Goal: Task Accomplishment & Management: Manage account settings

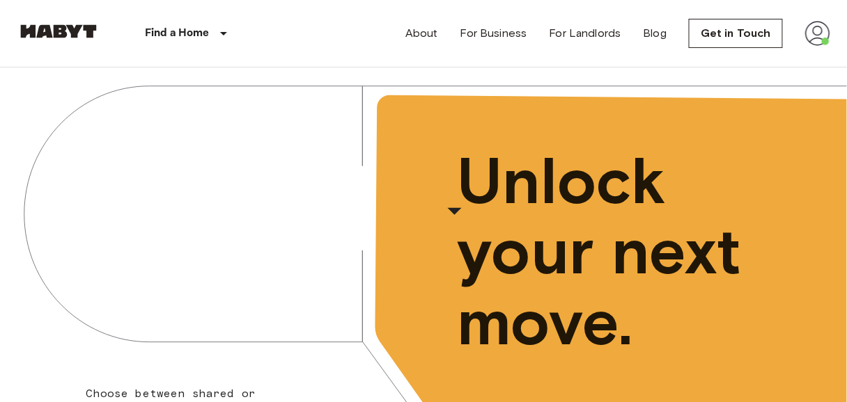
click at [815, 33] on img at bounding box center [817, 33] width 25 height 25
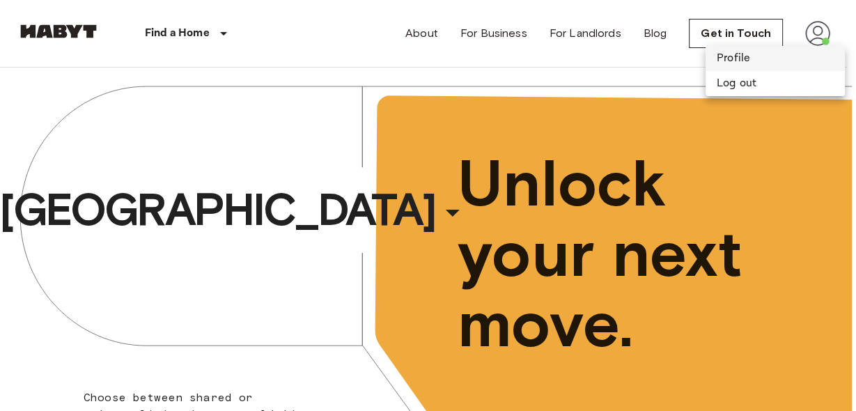
click at [736, 51] on li "Profile" at bounding box center [774, 58] width 139 height 25
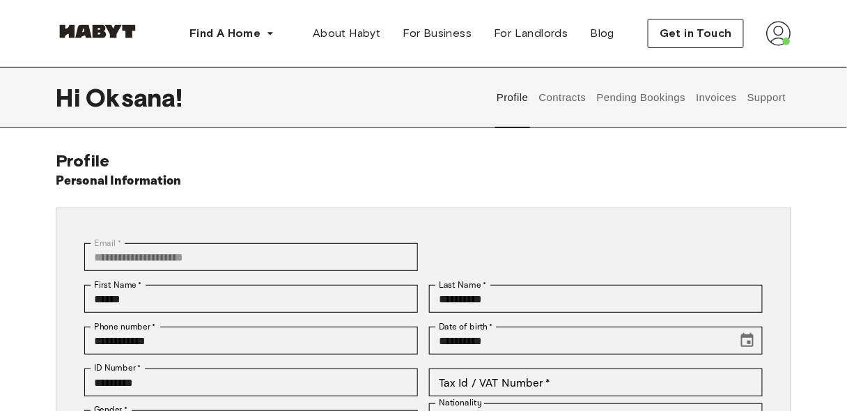
click at [560, 99] on button "Contracts" at bounding box center [562, 97] width 51 height 61
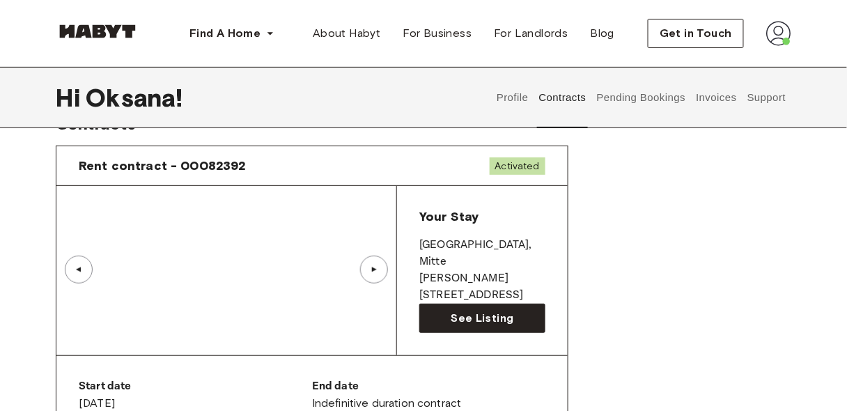
scroll to position [111, 0]
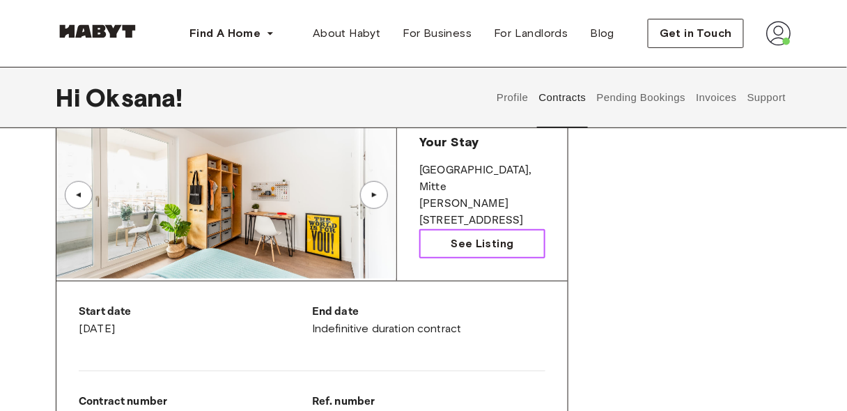
click at [478, 243] on span "See Listing" at bounding box center [481, 243] width 63 height 17
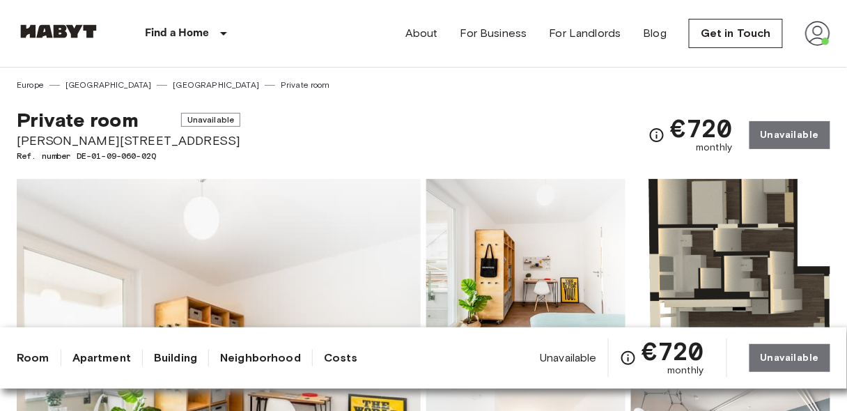
click at [811, 37] on img at bounding box center [817, 33] width 25 height 25
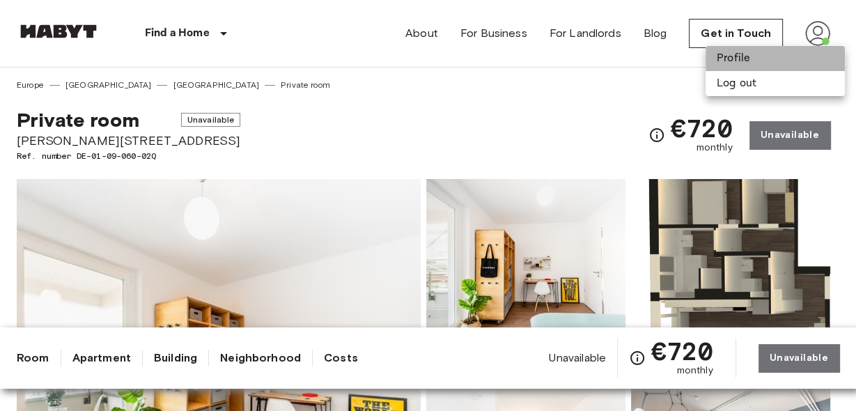
click at [725, 63] on li "Profile" at bounding box center [774, 58] width 139 height 25
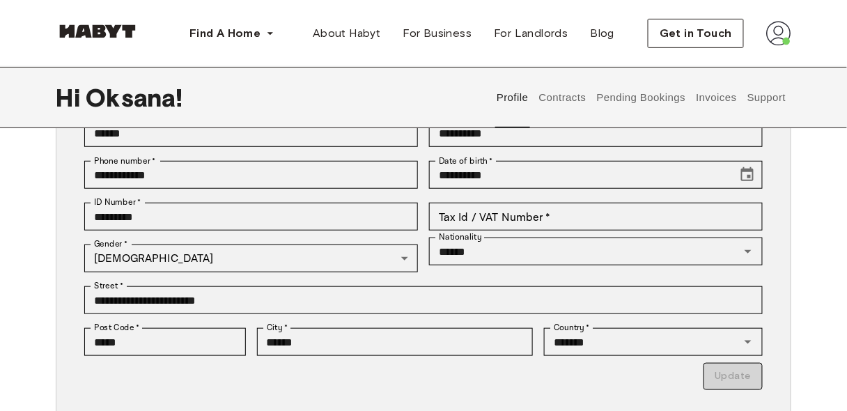
scroll to position [223, 0]
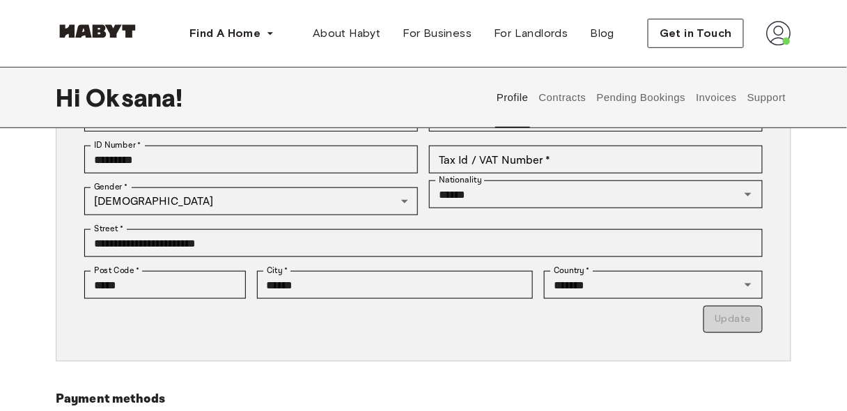
click at [567, 100] on button "Contracts" at bounding box center [562, 97] width 51 height 61
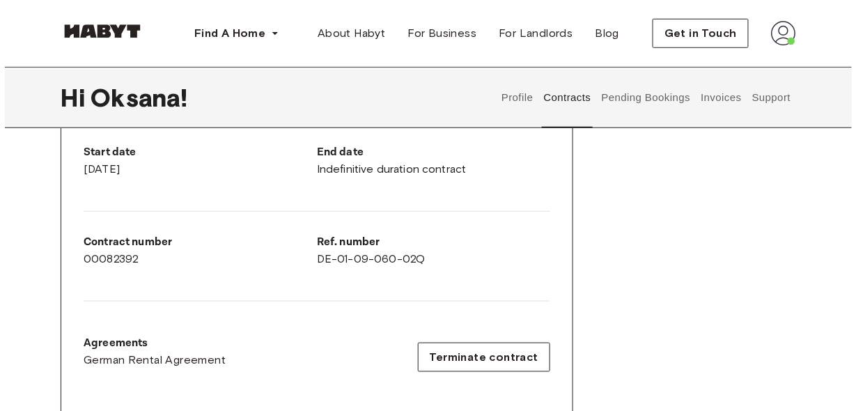
scroll to position [390, 0]
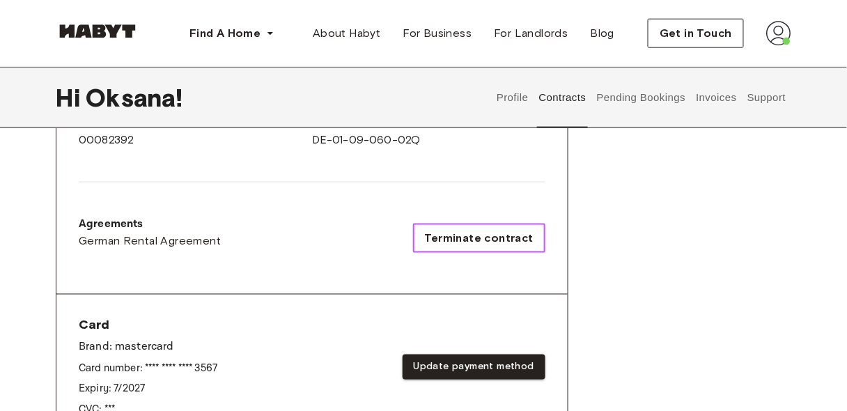
click at [503, 242] on span "Terminate contract" at bounding box center [479, 238] width 109 height 17
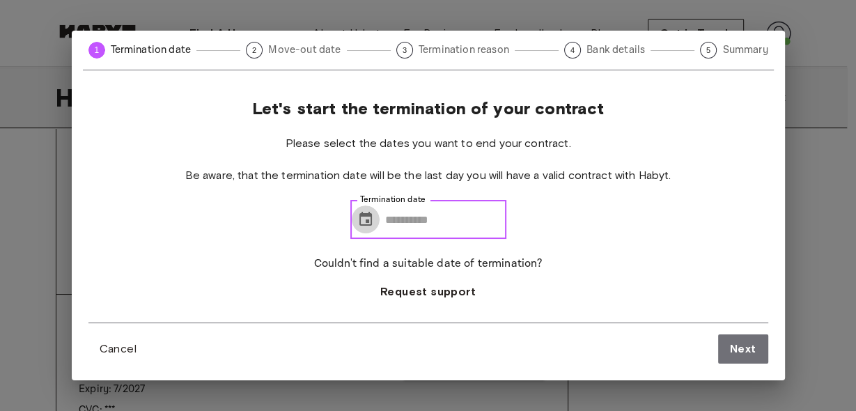
click at [358, 218] on icon "Choose date" at bounding box center [365, 219] width 17 height 17
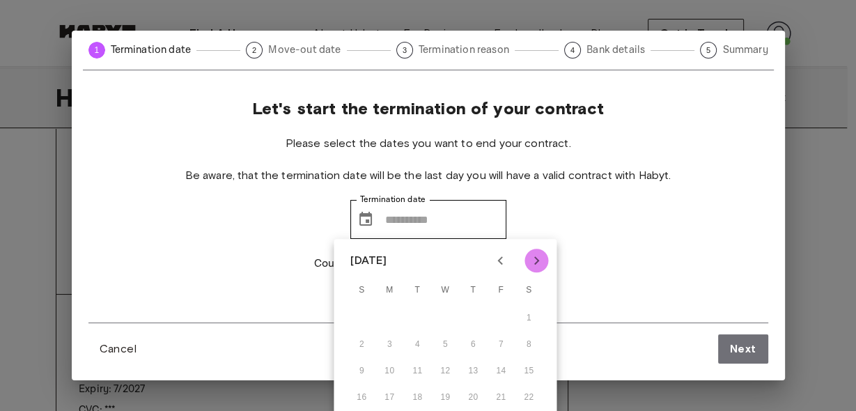
click at [536, 265] on icon "Next month" at bounding box center [536, 260] width 17 height 17
click at [503, 260] on icon "Previous month" at bounding box center [500, 260] width 17 height 17
click at [503, 261] on icon "Previous month" at bounding box center [500, 260] width 17 height 17
click at [501, 261] on icon "Previous month" at bounding box center [500, 260] width 17 height 17
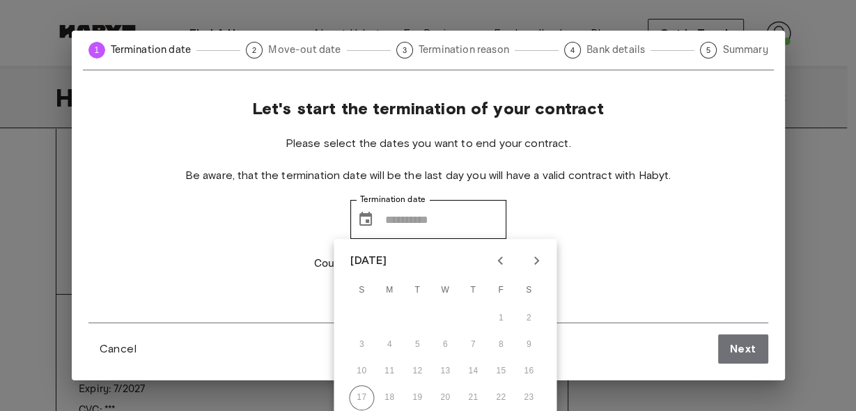
click at [390, 395] on div "17 18 19 20 21 22 23" at bounding box center [445, 397] width 223 height 25
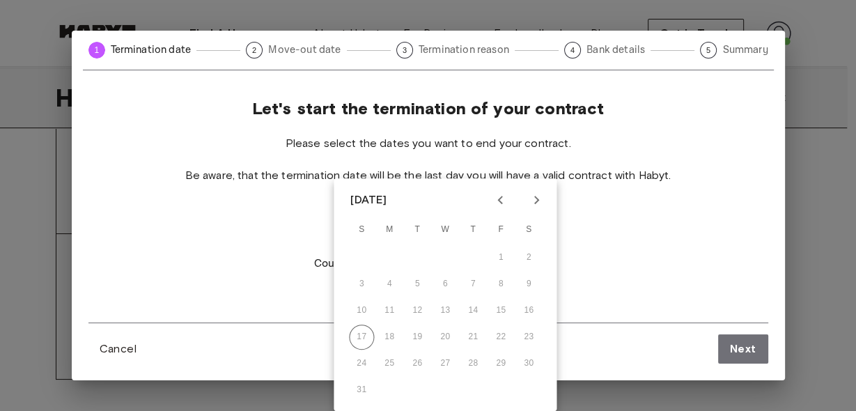
click at [610, 379] on div "Let's start the termination of your contract Please select the dates you want t…" at bounding box center [428, 230] width 713 height 299
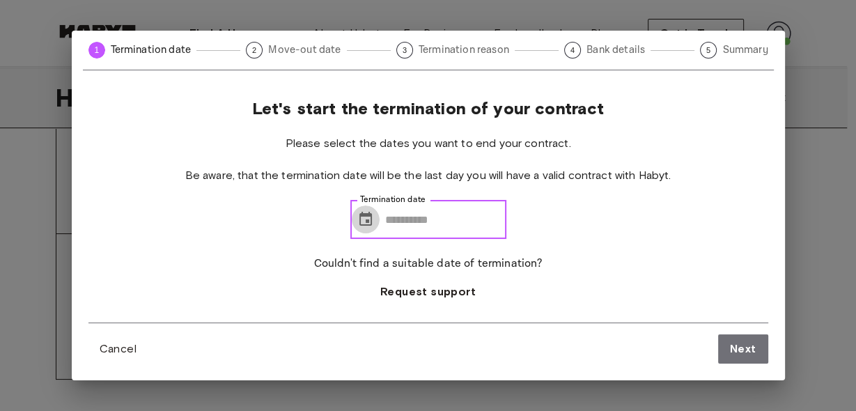
click at [360, 221] on icon "Choose date" at bounding box center [365, 219] width 13 height 14
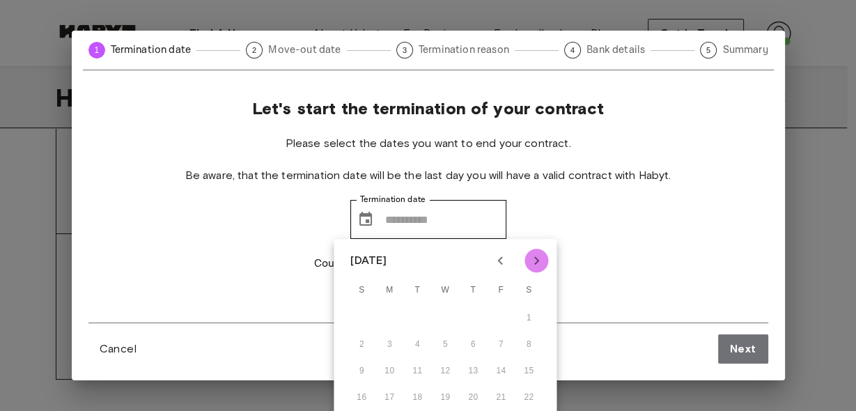
click at [538, 260] on icon "Next month" at bounding box center [536, 260] width 5 height 8
click at [496, 257] on icon "Previous month" at bounding box center [500, 260] width 17 height 17
drag, startPoint x: 459, startPoint y: 251, endPoint x: 482, endPoint y: 203, distance: 53.6
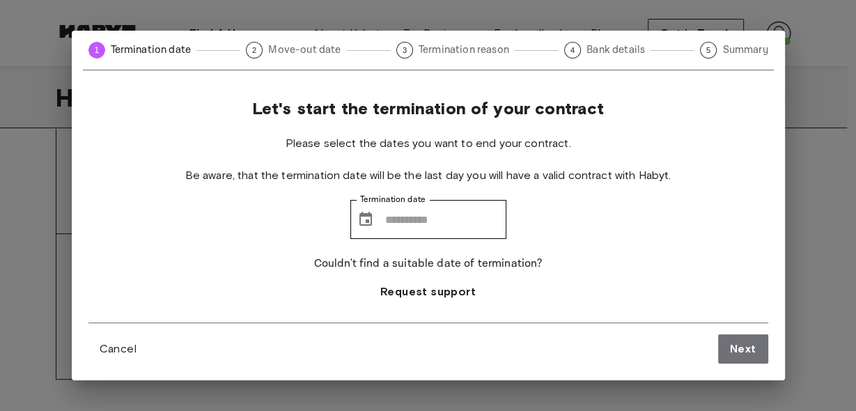
click at [590, 208] on div "Let's start the termination of your contract Please select the dates you want t…" at bounding box center [428, 210] width 680 height 224
click at [393, 218] on input "Termination date" at bounding box center [445, 219] width 121 height 39
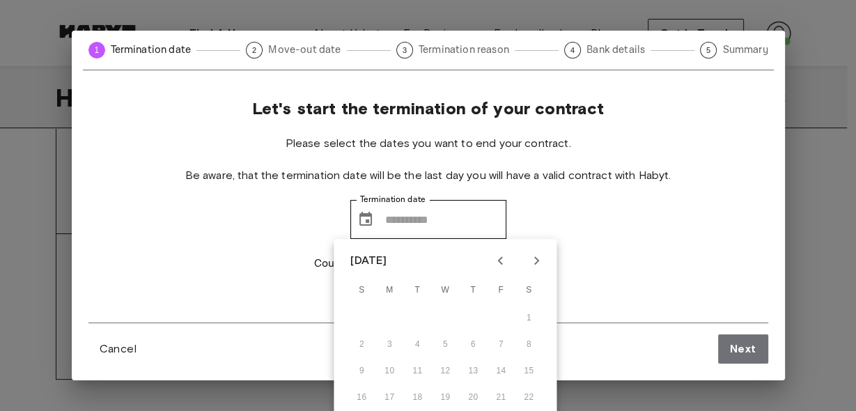
click at [535, 207] on div "Let's start the termination of your contract Please select the dates you want t…" at bounding box center [428, 210] width 680 height 224
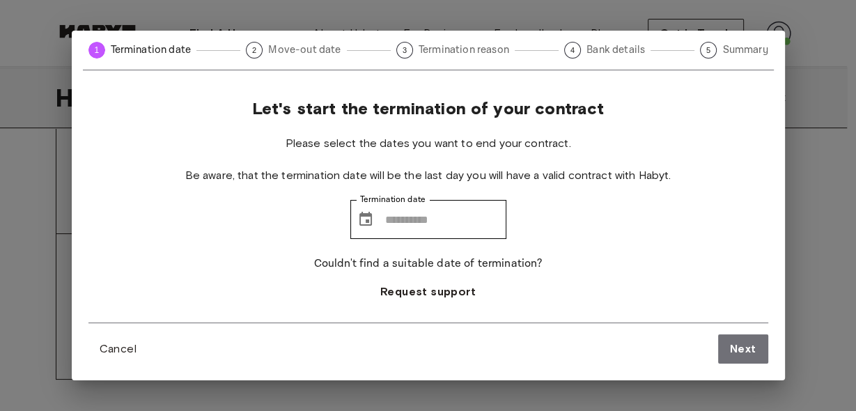
click at [365, 26] on div "1 Termination date 2 Move-out date 3 Termination reason 4 Bank details 5 Summar…" at bounding box center [428, 205] width 856 height 411
click at [386, 217] on input "Termination date" at bounding box center [445, 219] width 121 height 39
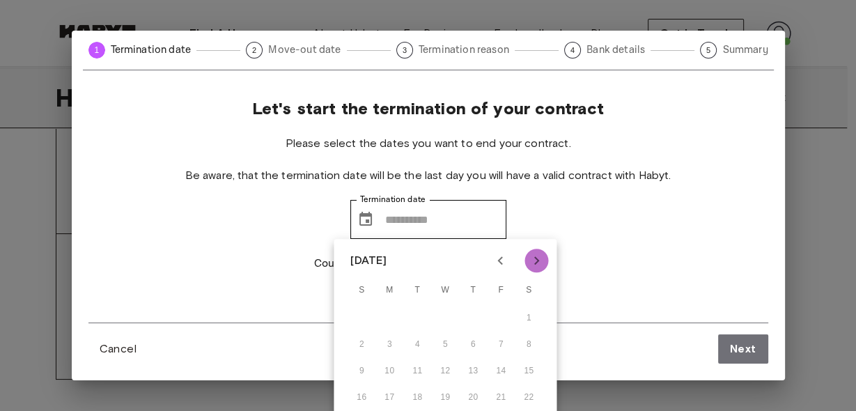
click at [540, 259] on icon "Next month" at bounding box center [536, 260] width 17 height 17
click at [502, 261] on icon "Previous month" at bounding box center [500, 260] width 17 height 17
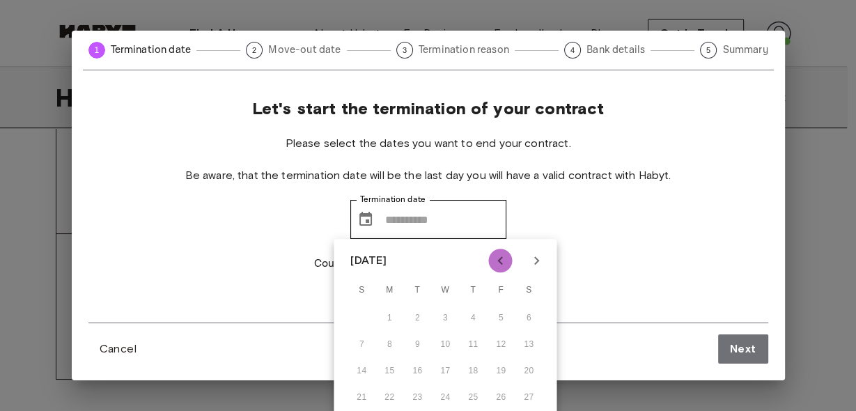
click at [494, 264] on icon "Previous month" at bounding box center [500, 260] width 17 height 17
click at [537, 261] on icon "Next month" at bounding box center [536, 260] width 5 height 8
click at [534, 258] on icon "Next month" at bounding box center [536, 260] width 17 height 17
click at [535, 260] on icon "Next month" at bounding box center [536, 260] width 17 height 17
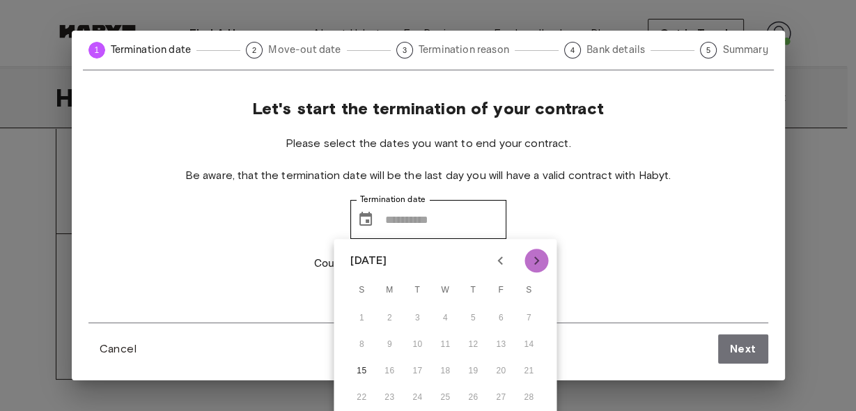
click at [535, 260] on icon "Next month" at bounding box center [536, 260] width 17 height 17
click at [499, 262] on icon "Previous month" at bounding box center [500, 260] width 17 height 17
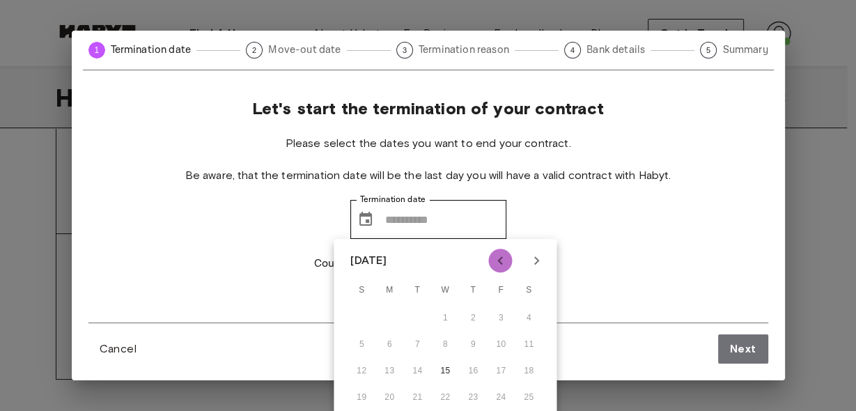
click at [499, 262] on icon "Previous month" at bounding box center [500, 260] width 17 height 17
drag, startPoint x: 467, startPoint y: 251, endPoint x: 468, endPoint y: 244, distance: 7.0
click at [468, 244] on div "January 2026 S M T W T F S 1 2 3 4 5 6 7 8 9 10 11 12 13 14 15 16 17 18 19 20 2…" at bounding box center [445, 355] width 223 height 233
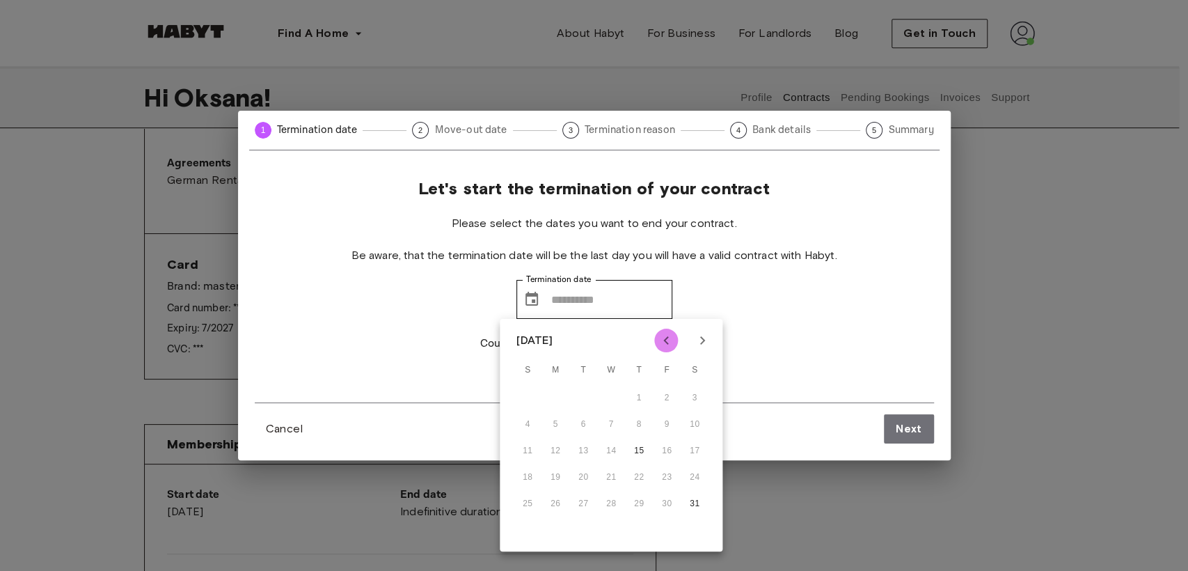
click at [666, 345] on icon "Previous month" at bounding box center [666, 340] width 17 height 17
click at [528, 410] on button "30" at bounding box center [527, 530] width 25 height 25
type input "**********"
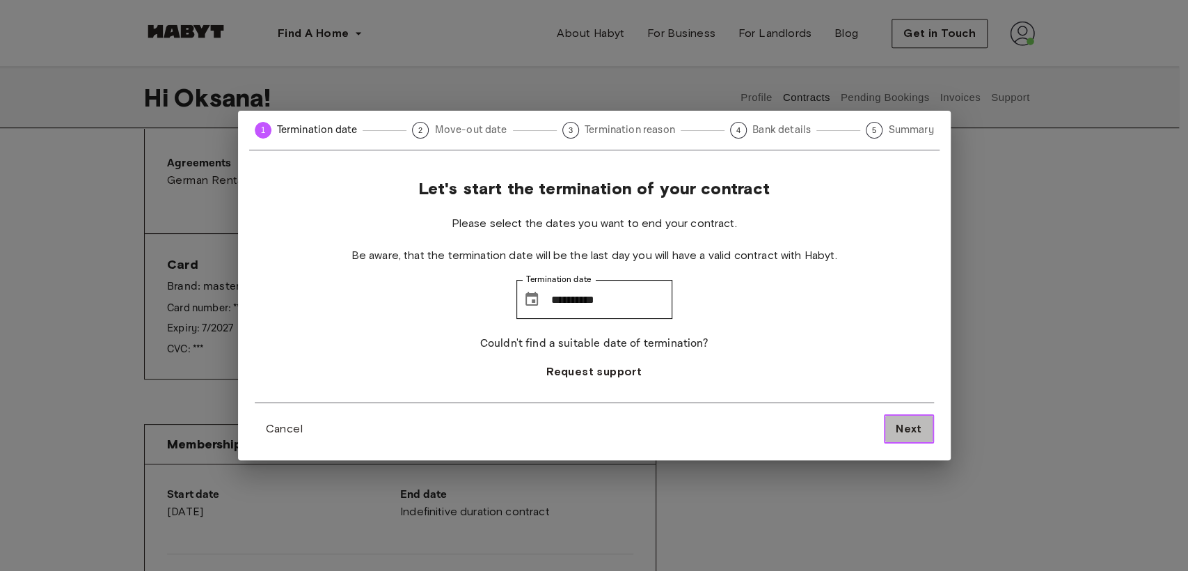
click at [846, 410] on span "Next" at bounding box center [909, 429] width 26 height 17
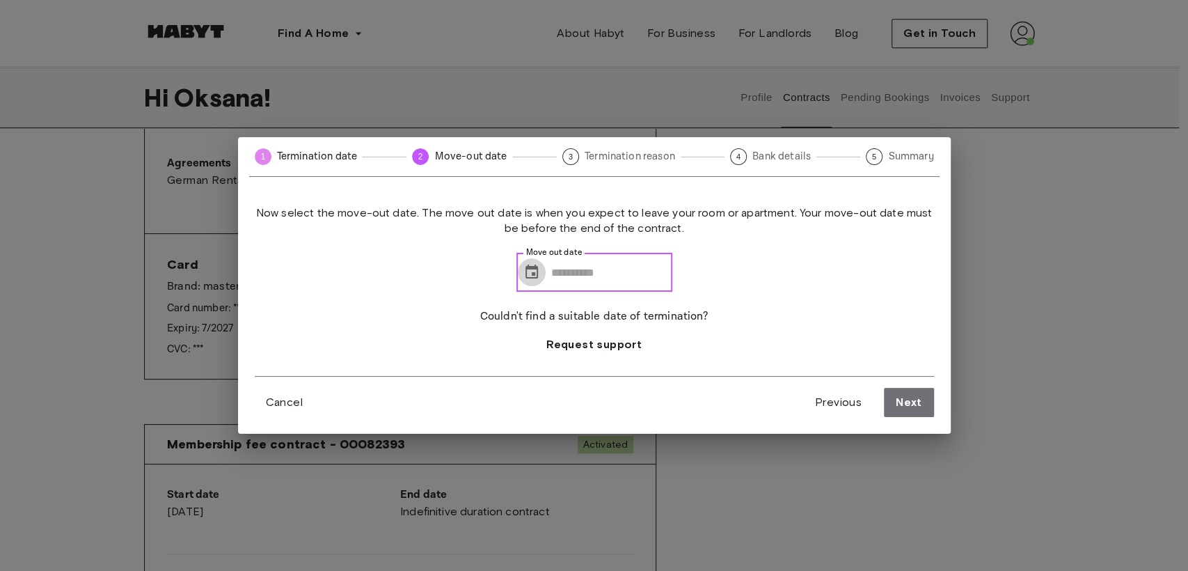
click at [524, 274] on icon "Choose date" at bounding box center [532, 272] width 17 height 17
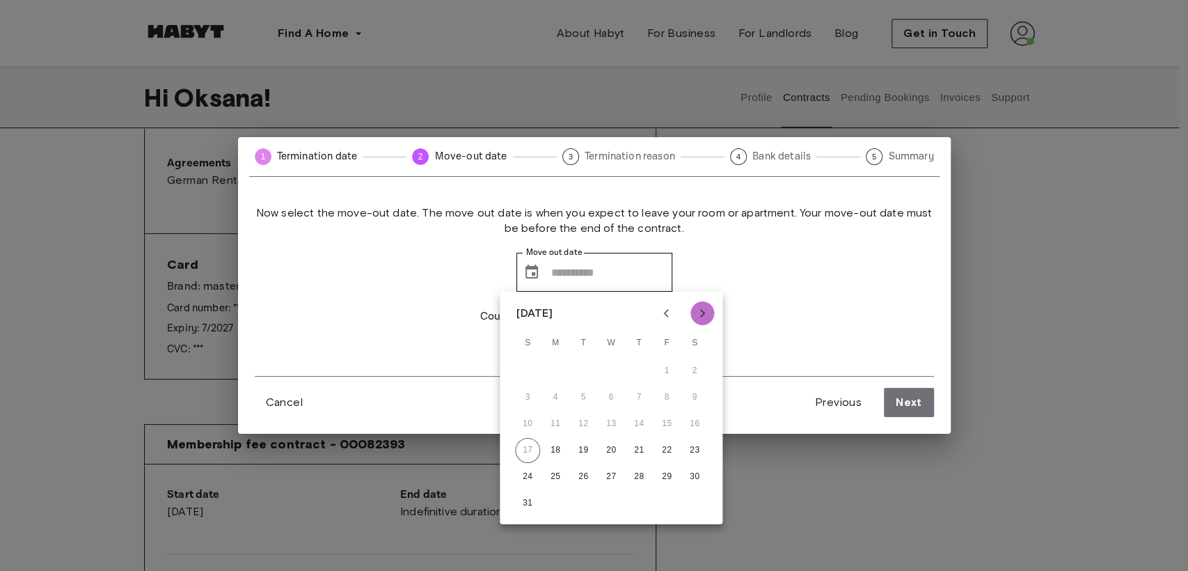
click at [703, 314] on icon "Next month" at bounding box center [702, 313] width 5 height 8
click at [696, 410] on button "29" at bounding box center [694, 476] width 25 height 25
type input "**********"
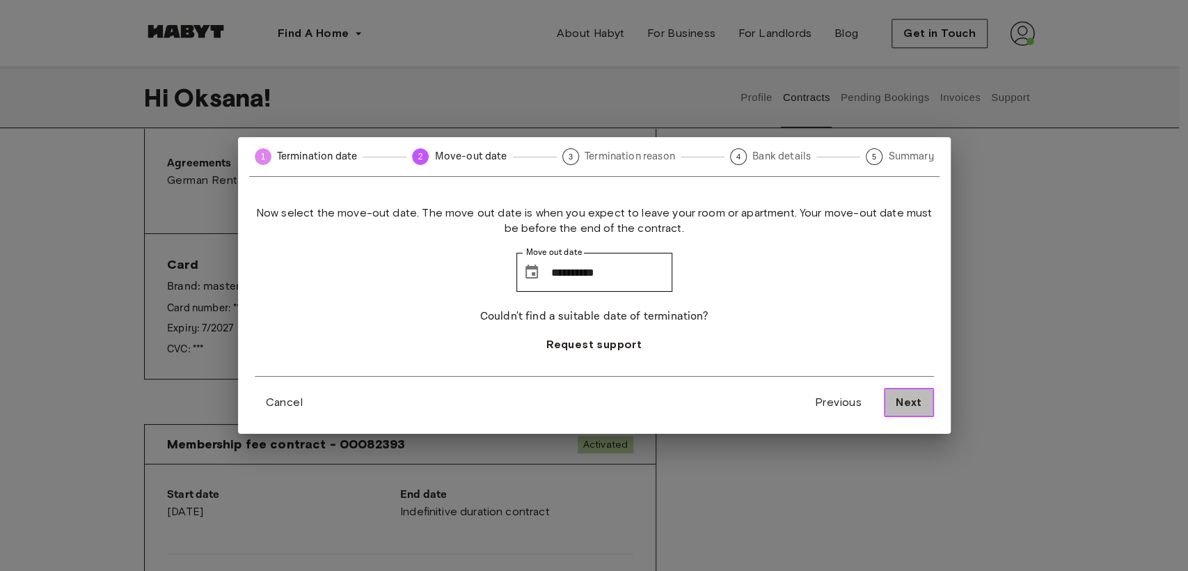
click at [846, 402] on span "Next" at bounding box center [909, 402] width 26 height 17
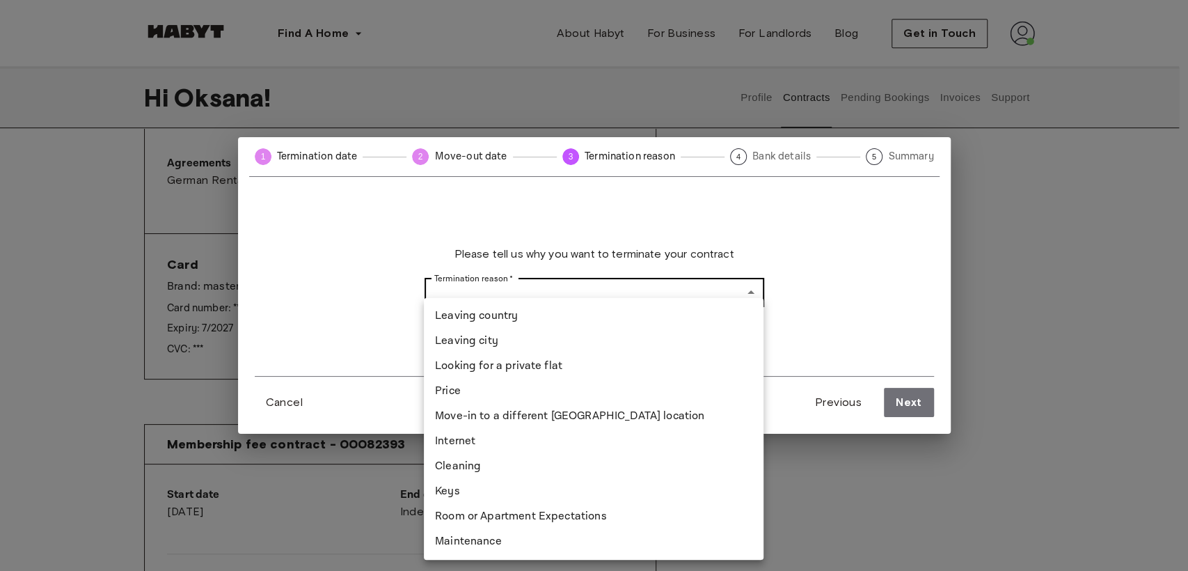
click at [746, 292] on body "Find A Home Europe Amsterdam Berlin Frankfurt Hamburg Lisbon Madrid Milan Moden…" at bounding box center [594, 452] width 1188 height 1805
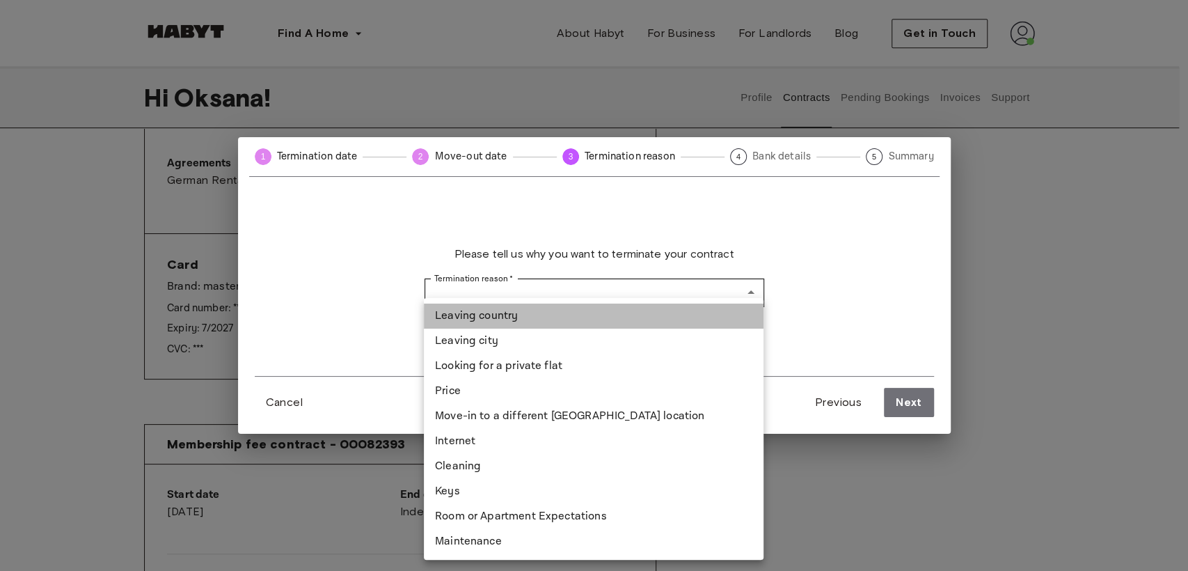
click at [728, 311] on li "Leaving country" at bounding box center [594, 316] width 340 height 25
type input "**********"
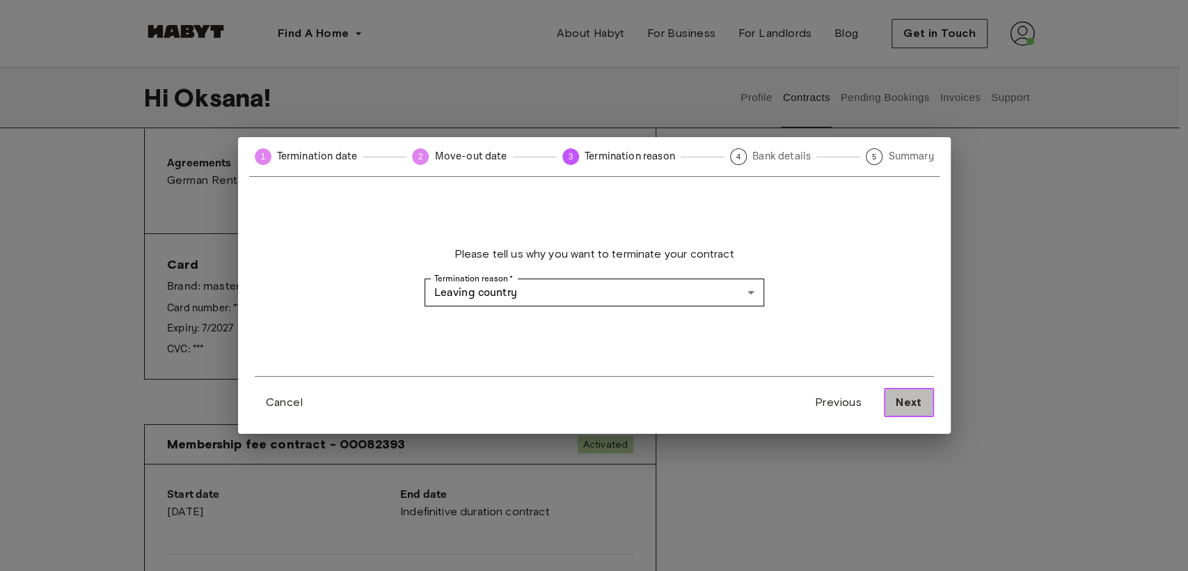
click at [846, 403] on span "Next" at bounding box center [909, 402] width 26 height 17
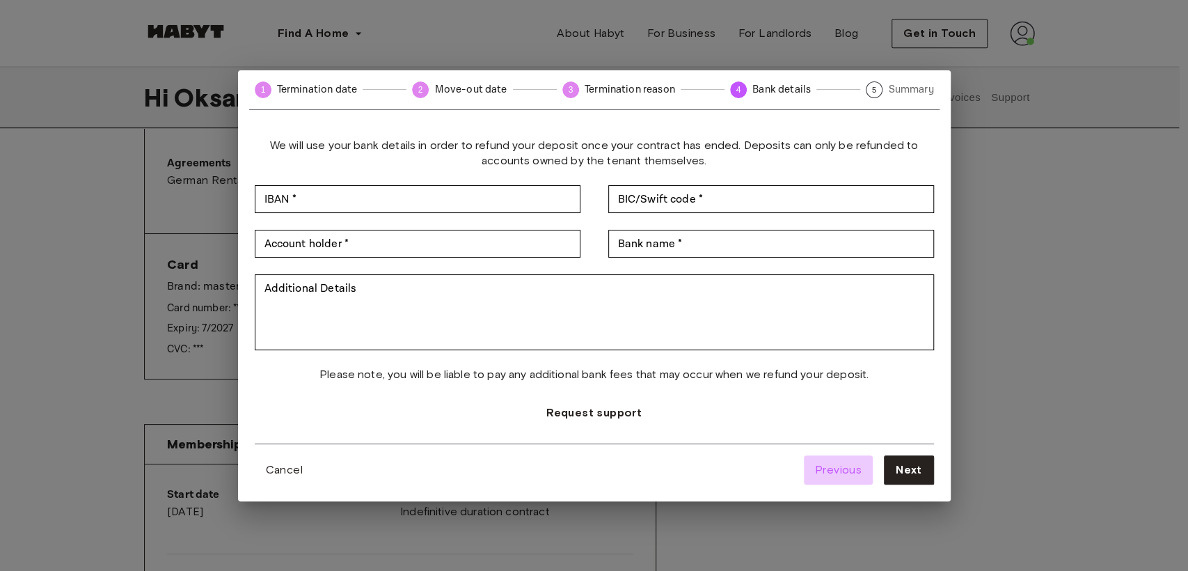
click at [843, 410] on span "Previous" at bounding box center [838, 470] width 47 height 17
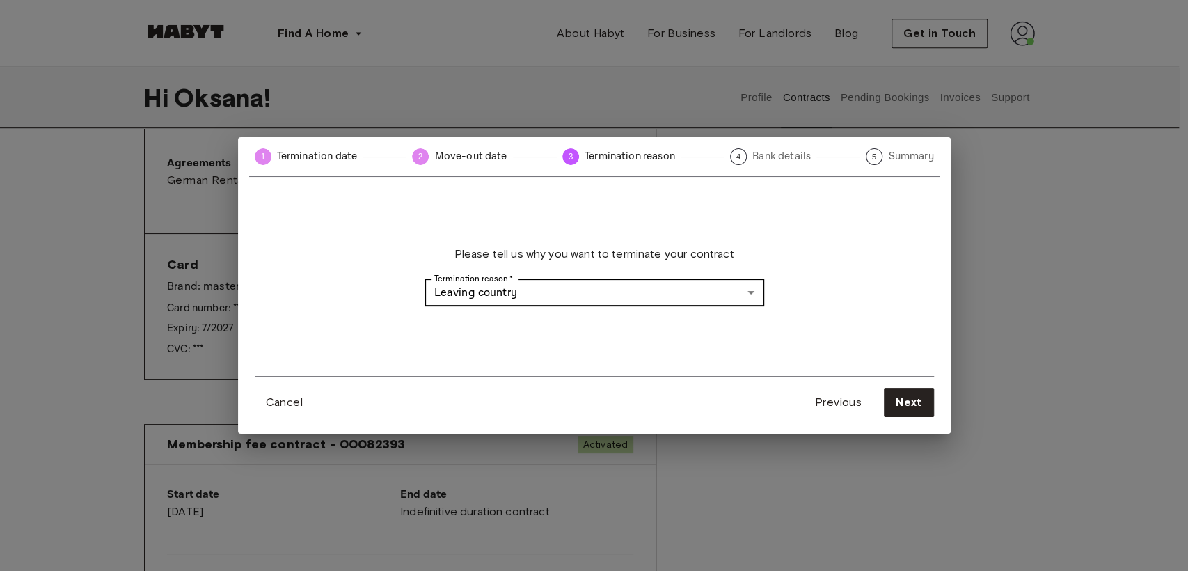
click at [752, 289] on body "Find A Home Europe Amsterdam Berlin Frankfurt Hamburg Lisbon Madrid Milan Moden…" at bounding box center [594, 452] width 1188 height 1805
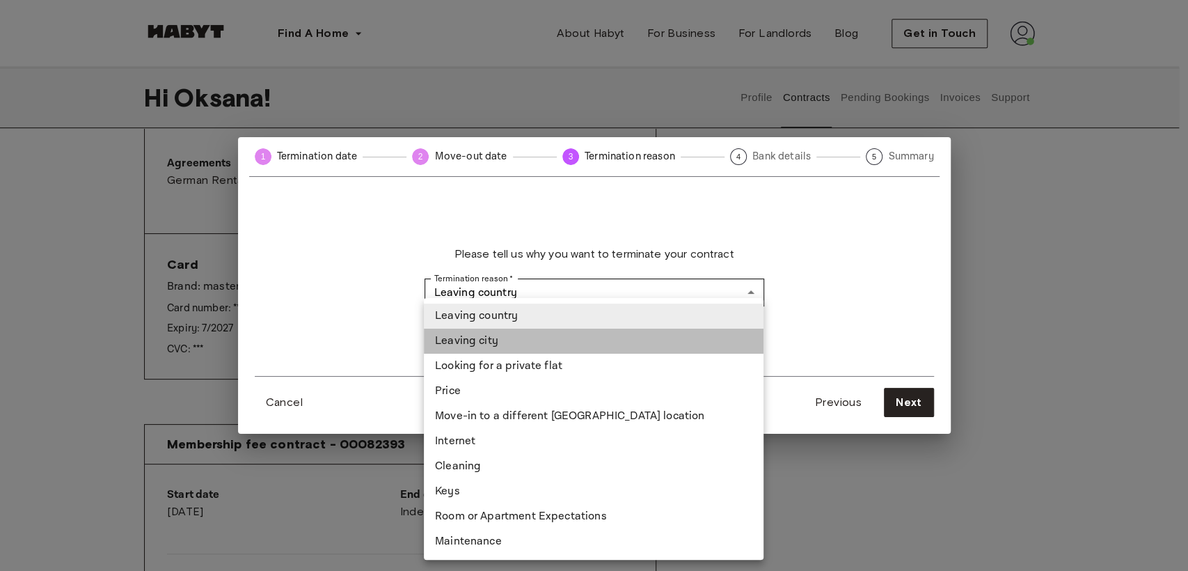
click at [707, 338] on li "Leaving city" at bounding box center [594, 341] width 340 height 25
type input "**********"
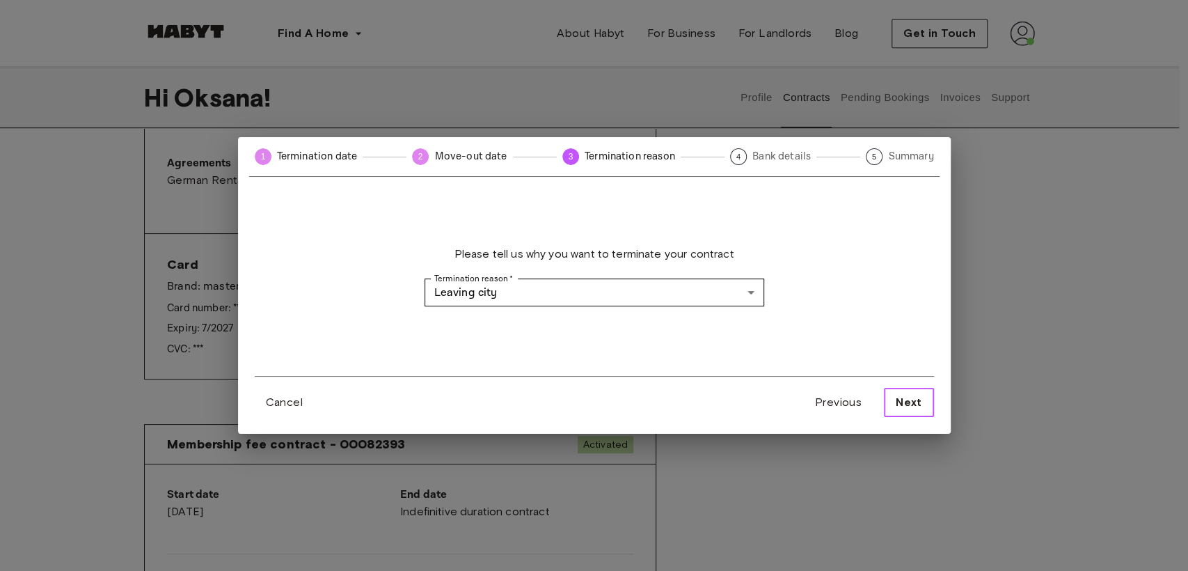
click at [846, 402] on span "Next" at bounding box center [909, 402] width 26 height 17
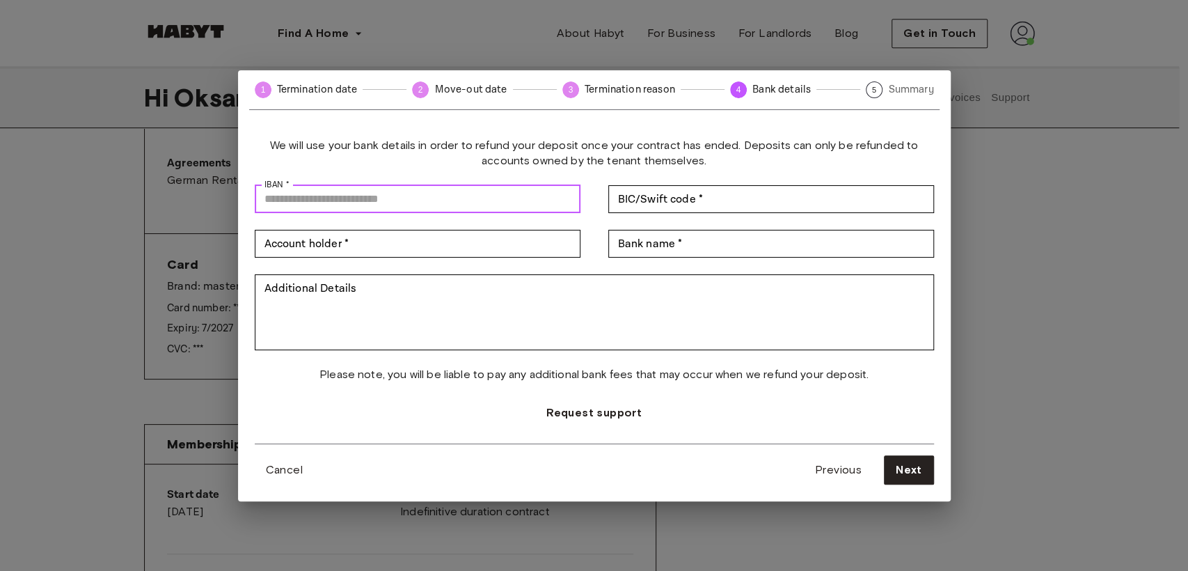
click at [322, 191] on input "IBAN *" at bounding box center [418, 199] width 326 height 28
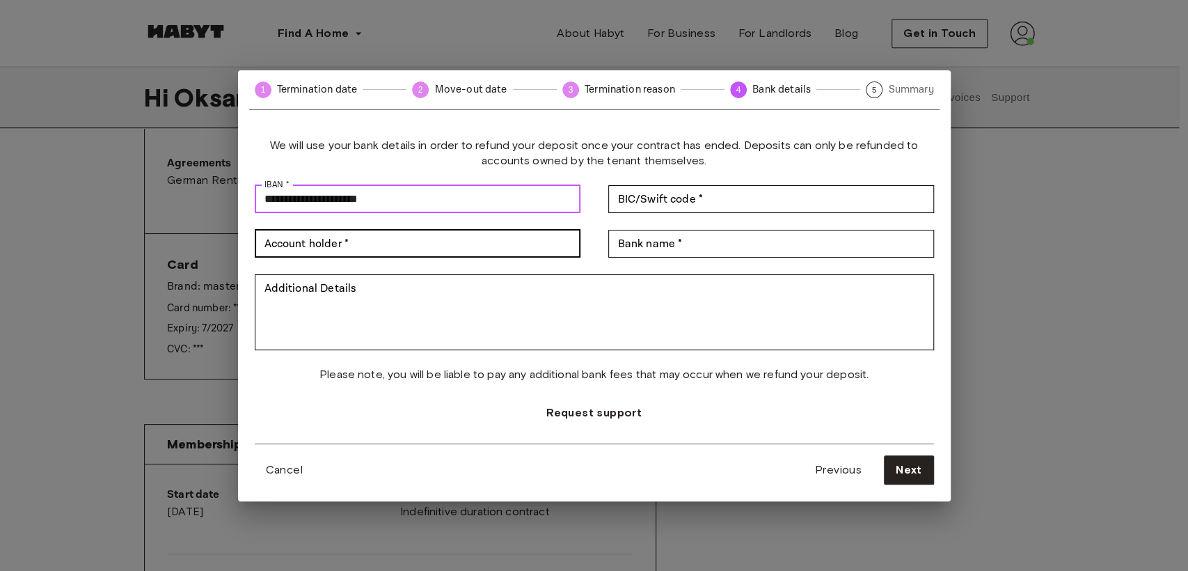
type input "**********"
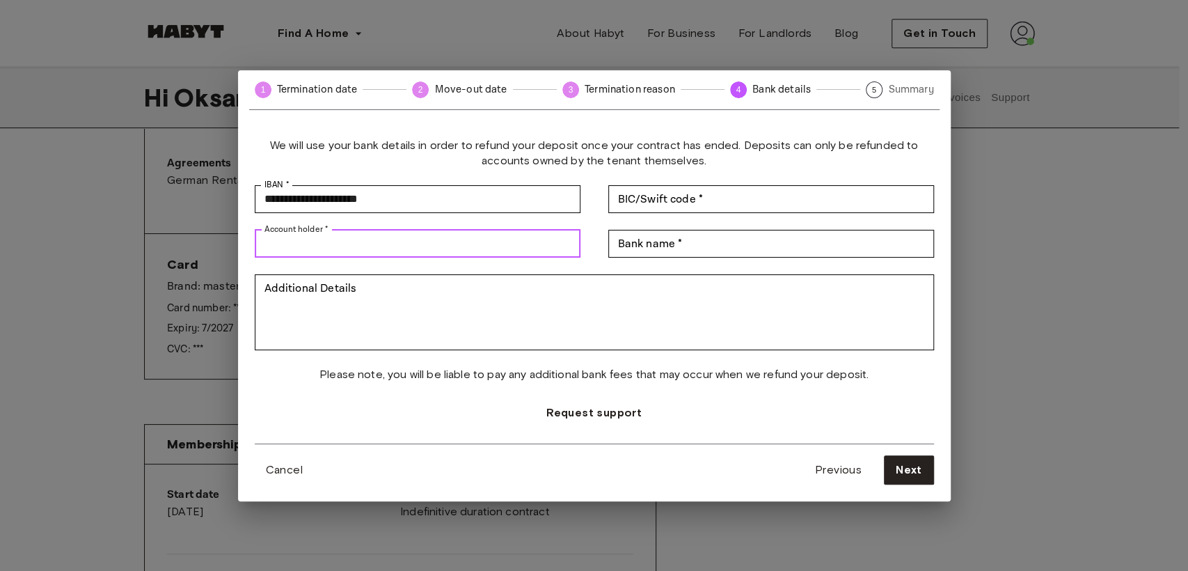
click at [379, 246] on input "Account holder *" at bounding box center [418, 244] width 326 height 28
type input "**********"
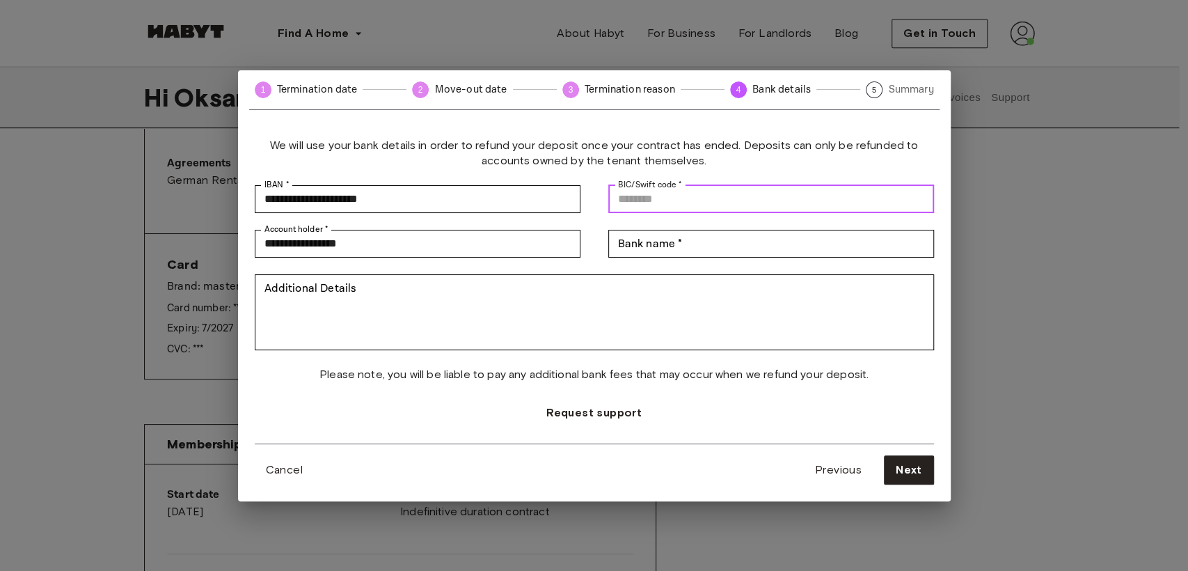
click at [709, 196] on input "BIC/Swift code *" at bounding box center [772, 199] width 326 height 28
type input "**********"
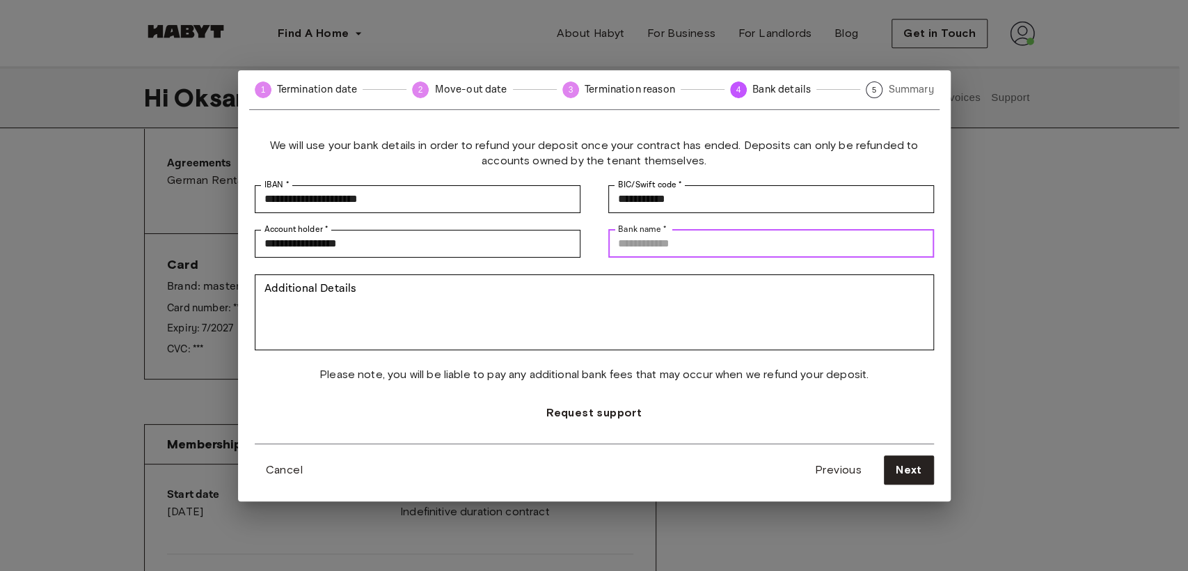
click at [641, 243] on input "Bank name *" at bounding box center [772, 244] width 326 height 28
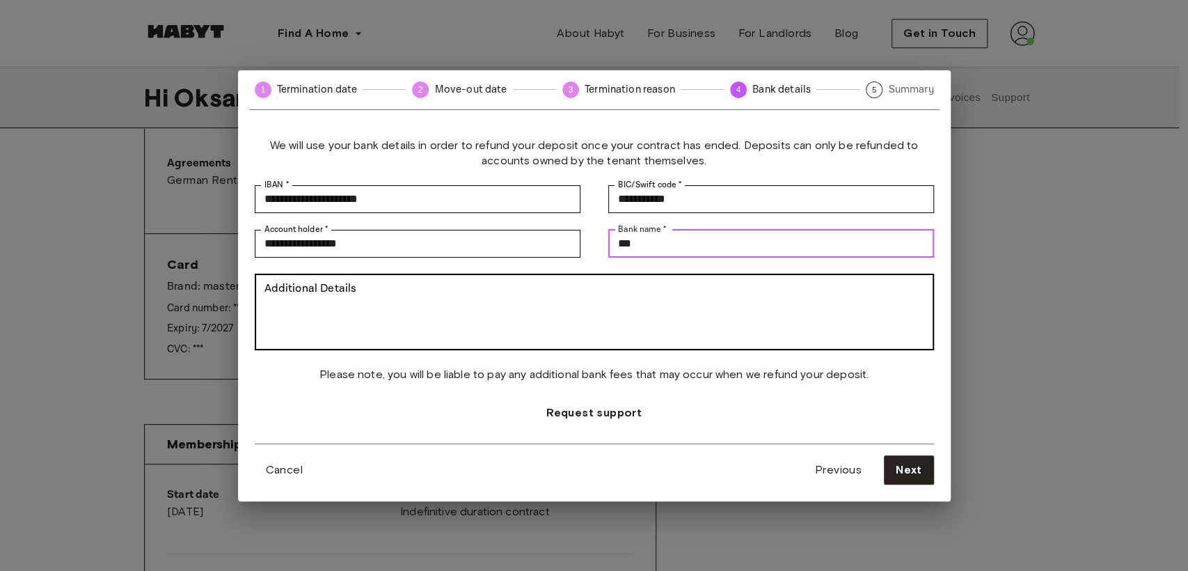
type input "***"
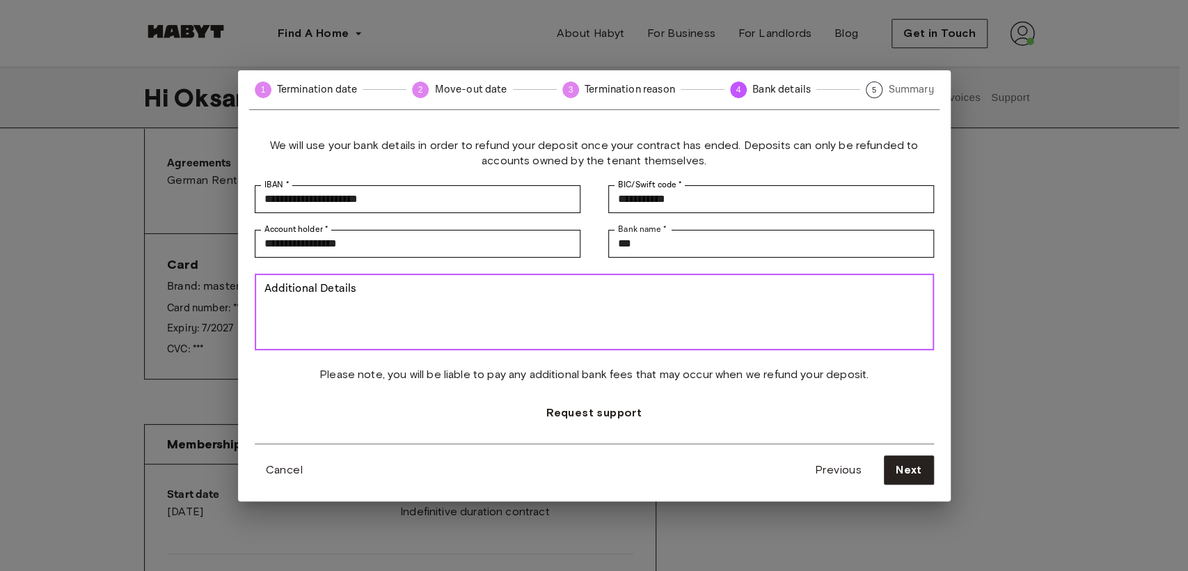
click at [538, 312] on textarea "Additional Details" at bounding box center [595, 312] width 660 height 64
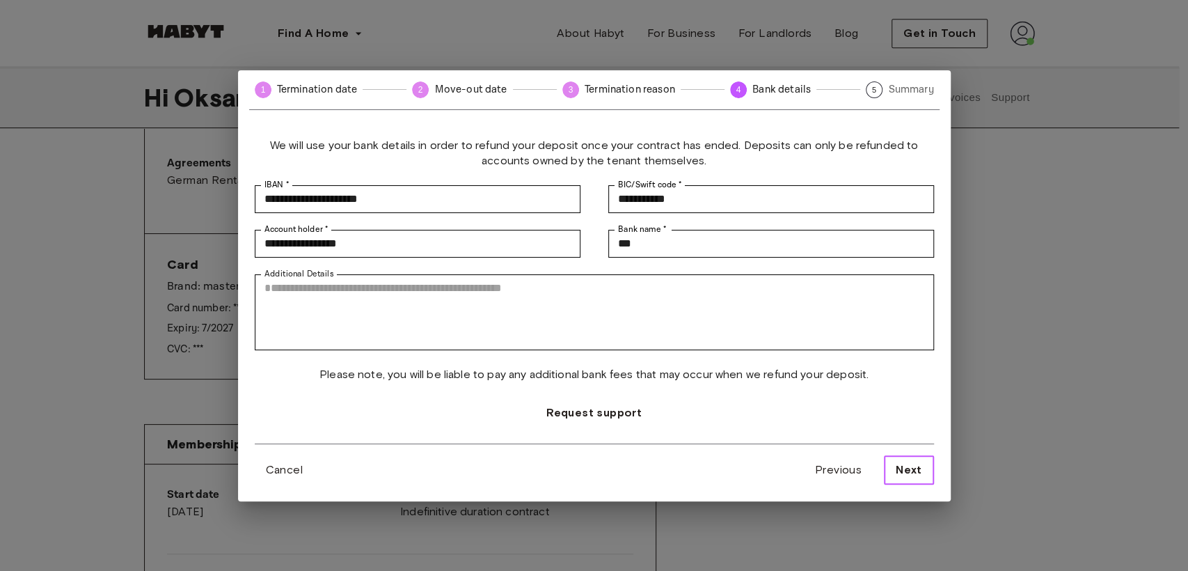
click at [846, 410] on span "Next" at bounding box center [909, 470] width 26 height 17
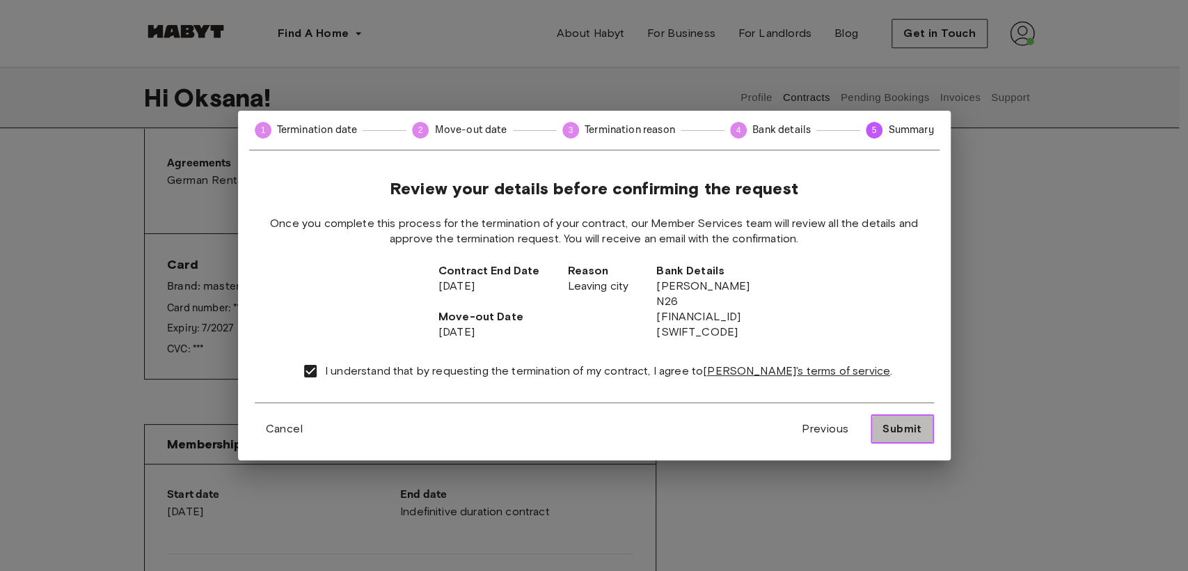
click at [846, 410] on span "Submit" at bounding box center [902, 429] width 39 height 17
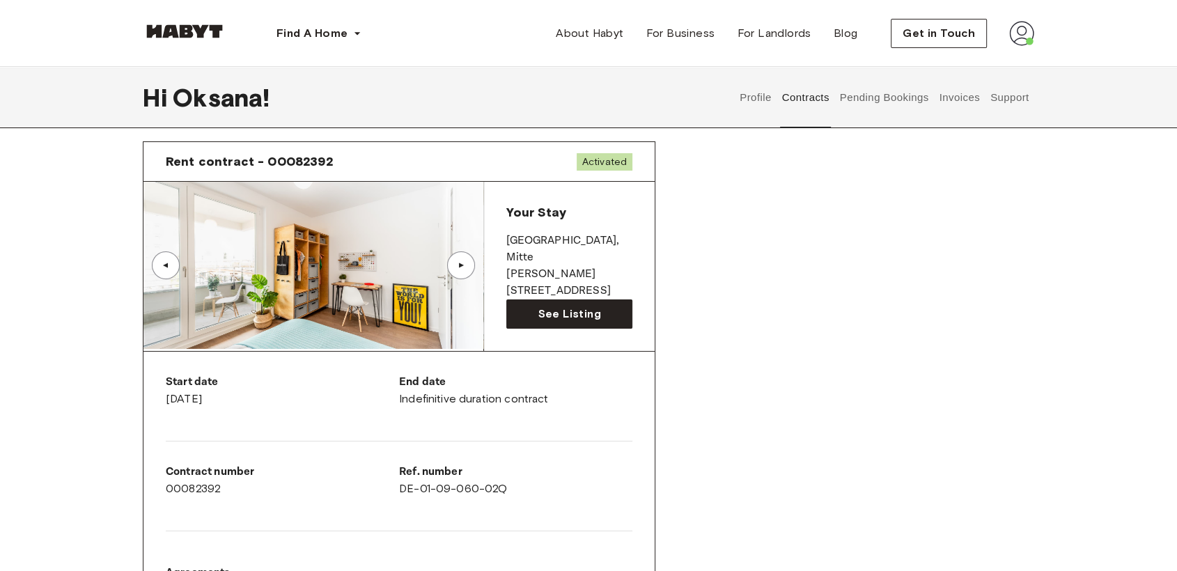
scroll to position [0, 0]
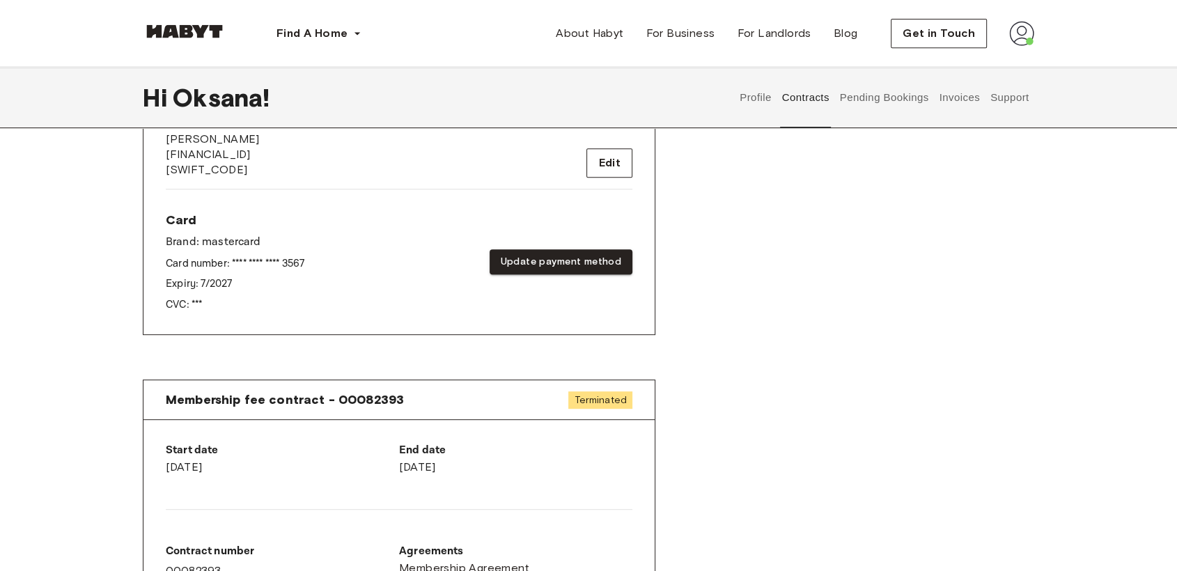
scroll to position [851, 0]
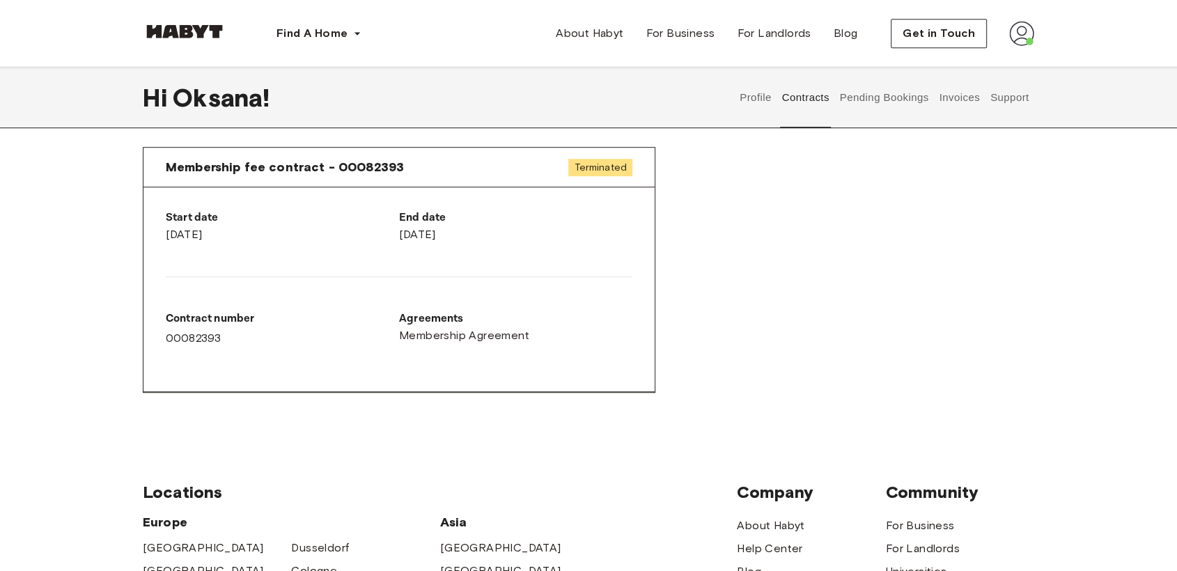
click at [762, 100] on button "Profile" at bounding box center [756, 97] width 36 height 61
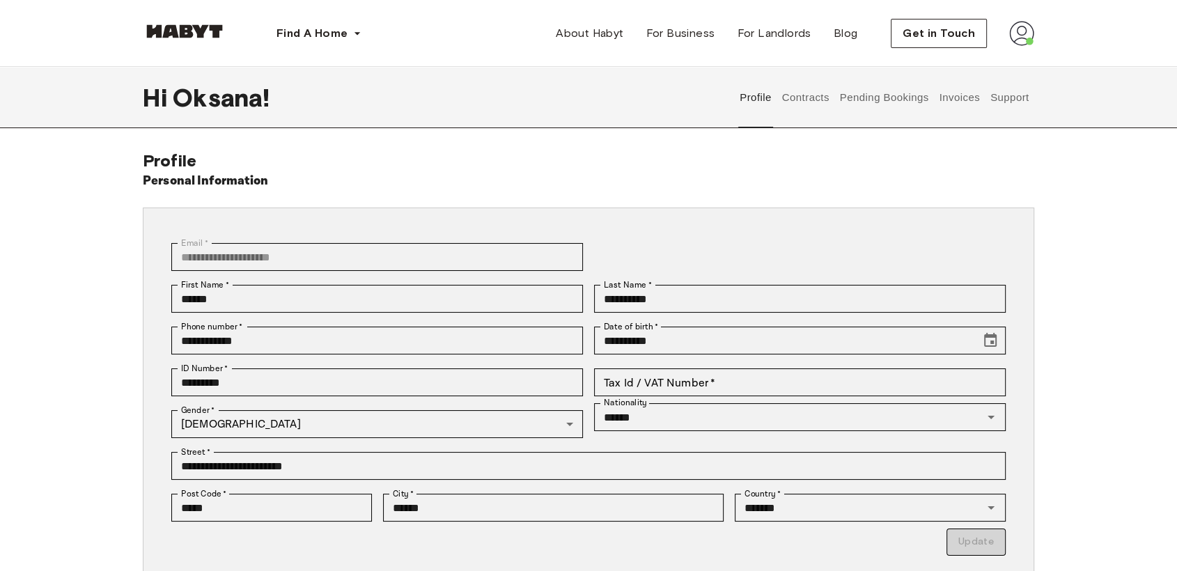
click at [808, 95] on button "Contracts" at bounding box center [805, 97] width 51 height 61
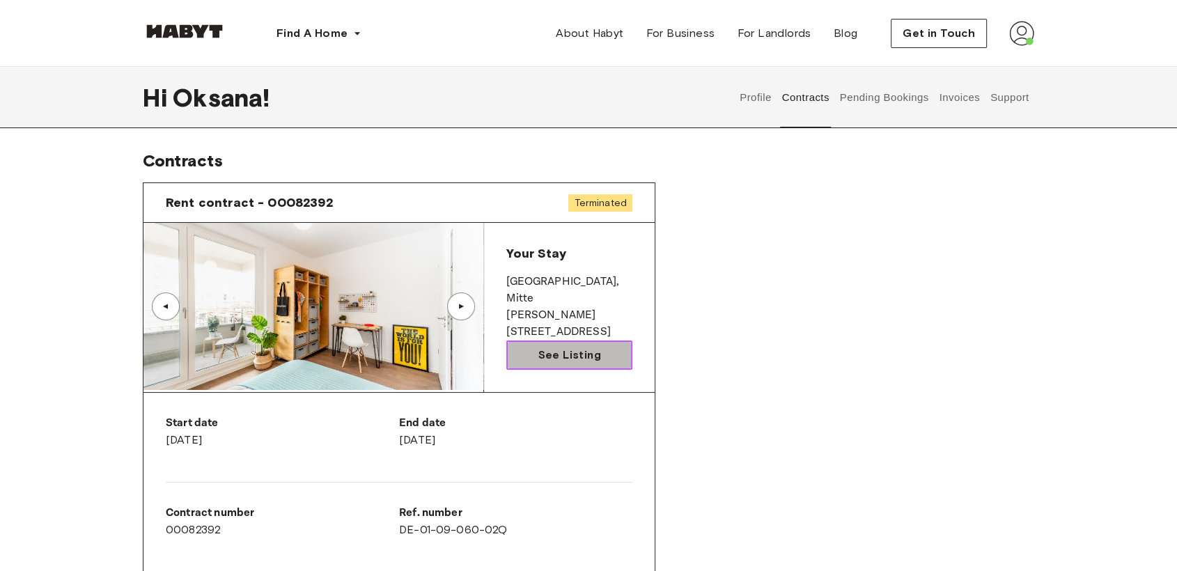
click at [583, 356] on span "See Listing" at bounding box center [568, 355] width 63 height 17
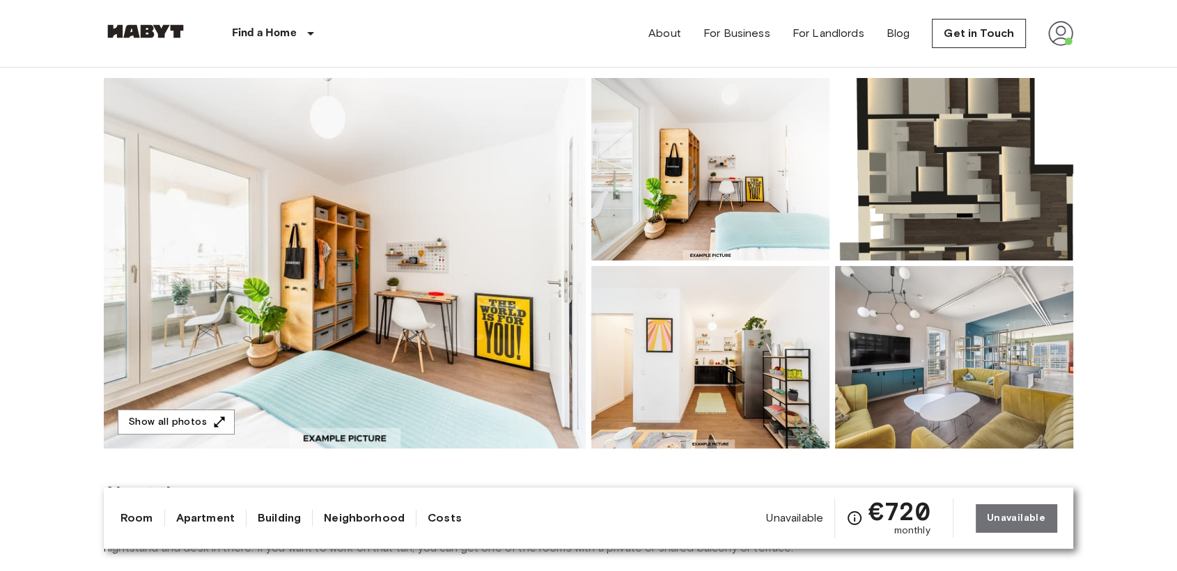
scroll to position [232, 0]
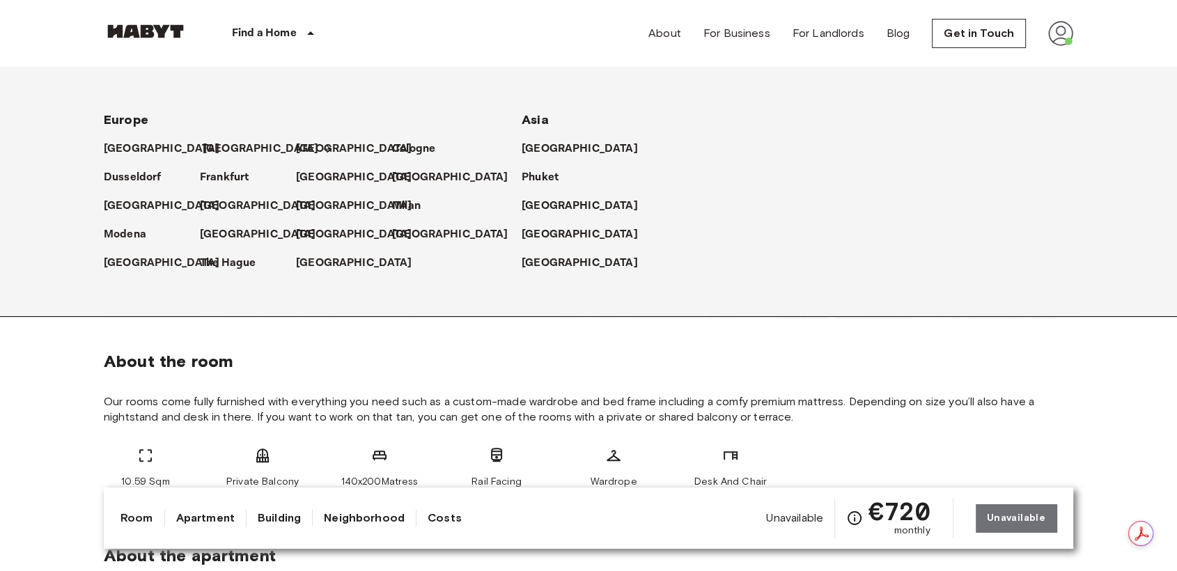
click at [221, 146] on p "[GEOGRAPHIC_DATA]" at bounding box center [261, 149] width 116 height 17
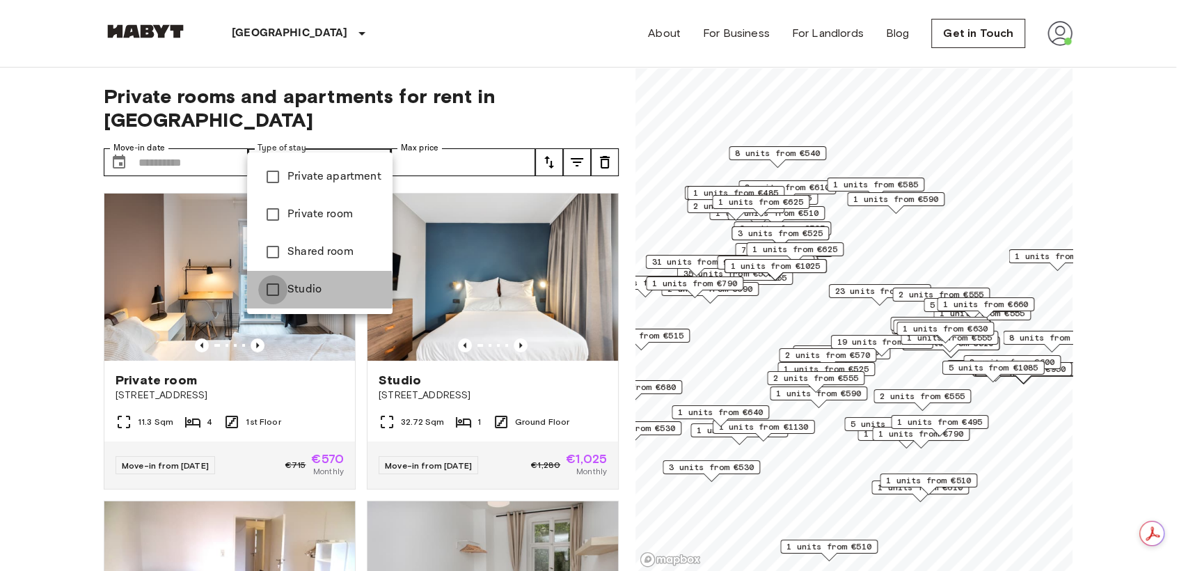
type input "******"
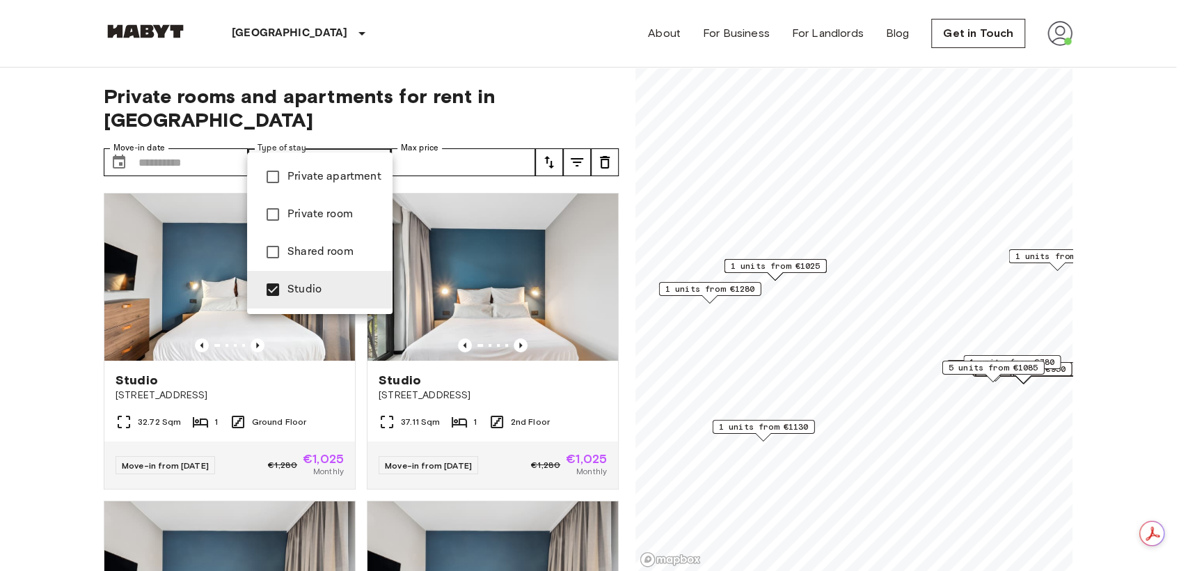
click at [55, 234] on div at bounding box center [594, 285] width 1188 height 571
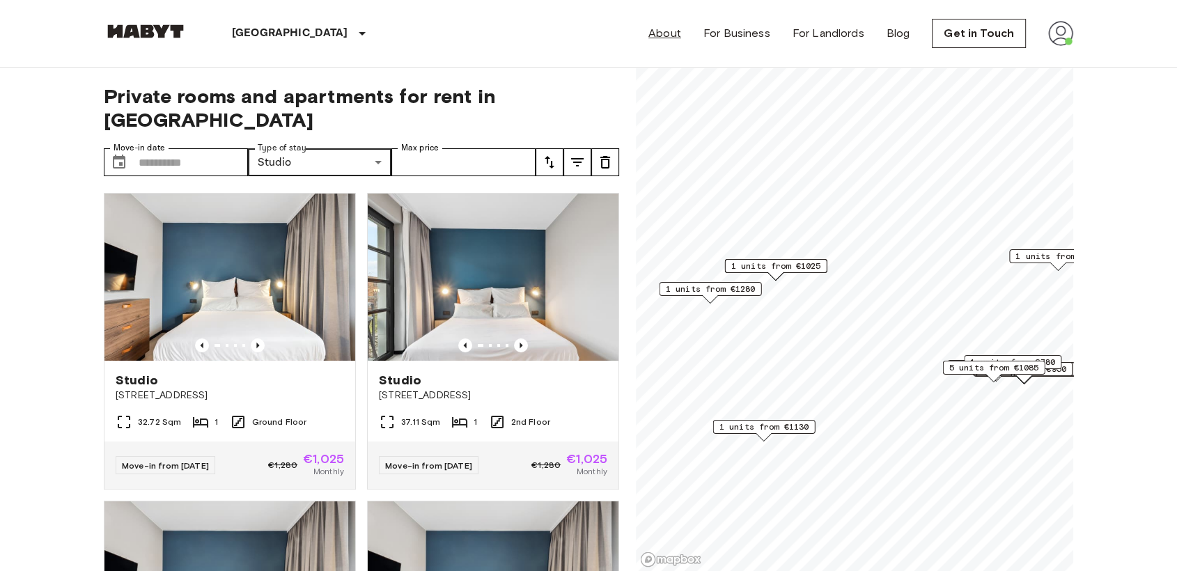
click at [670, 36] on link "About" at bounding box center [664, 33] width 33 height 17
